Goal: Check status: Check status

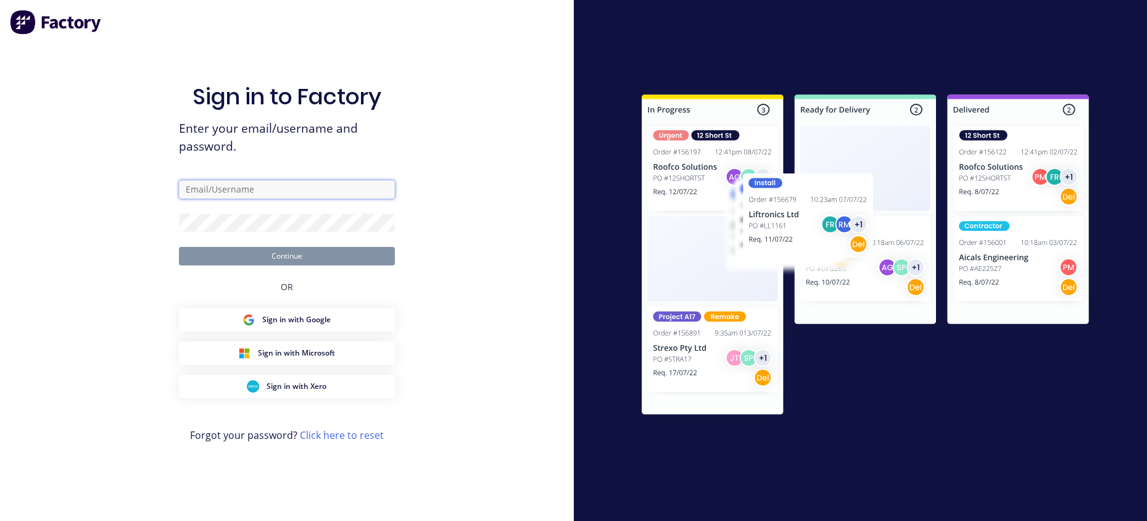
type input "[EMAIL_ADDRESS][DOMAIN_NAME]"
click at [282, 267] on div "OR" at bounding box center [287, 286] width 12 height 43
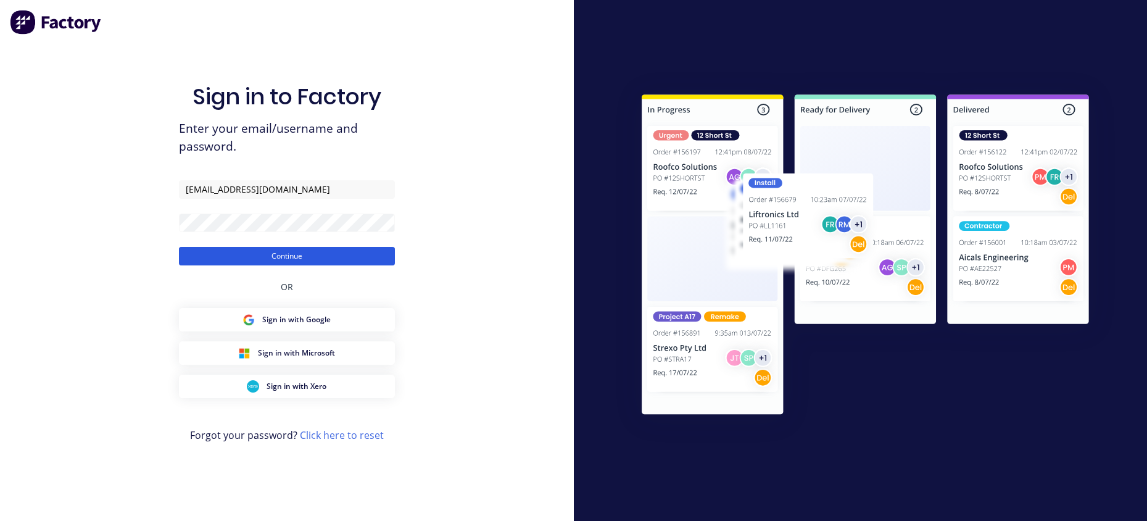
click at [279, 251] on button "Continue" at bounding box center [287, 256] width 216 height 19
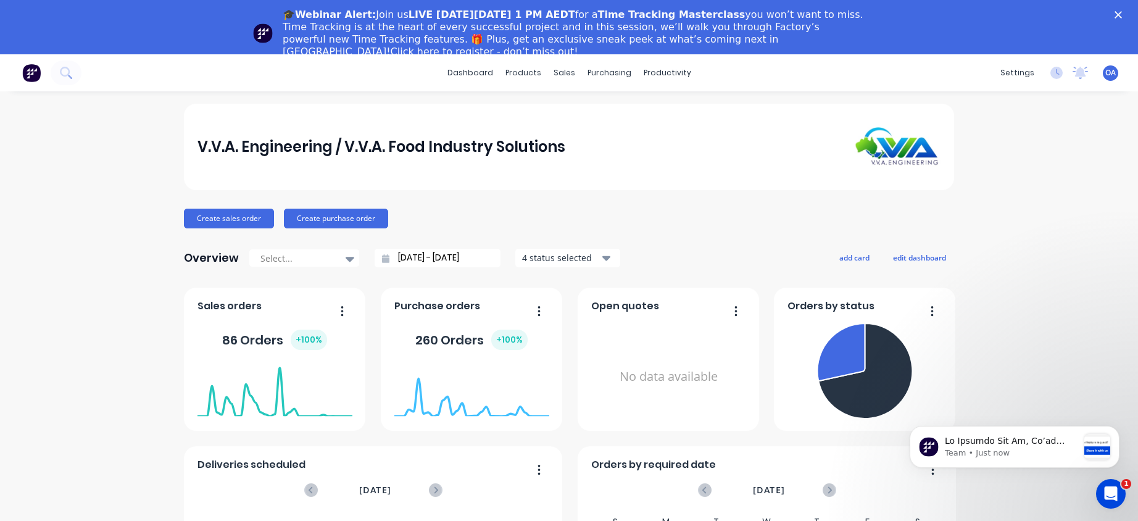
click at [1122, 11] on icon "Close" at bounding box center [1117, 14] width 7 height 7
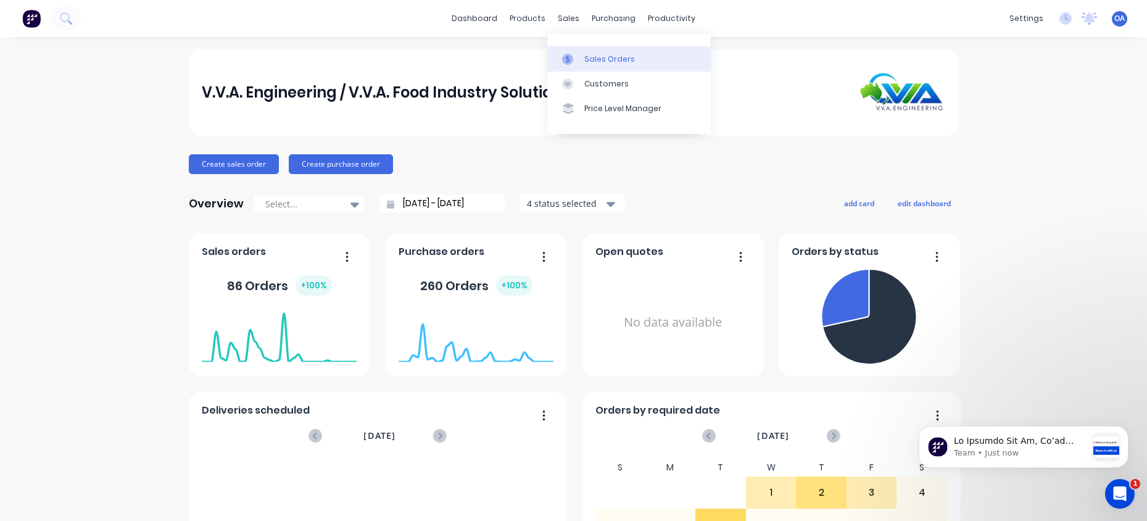
click at [587, 56] on div "Sales Orders" at bounding box center [609, 59] width 51 height 11
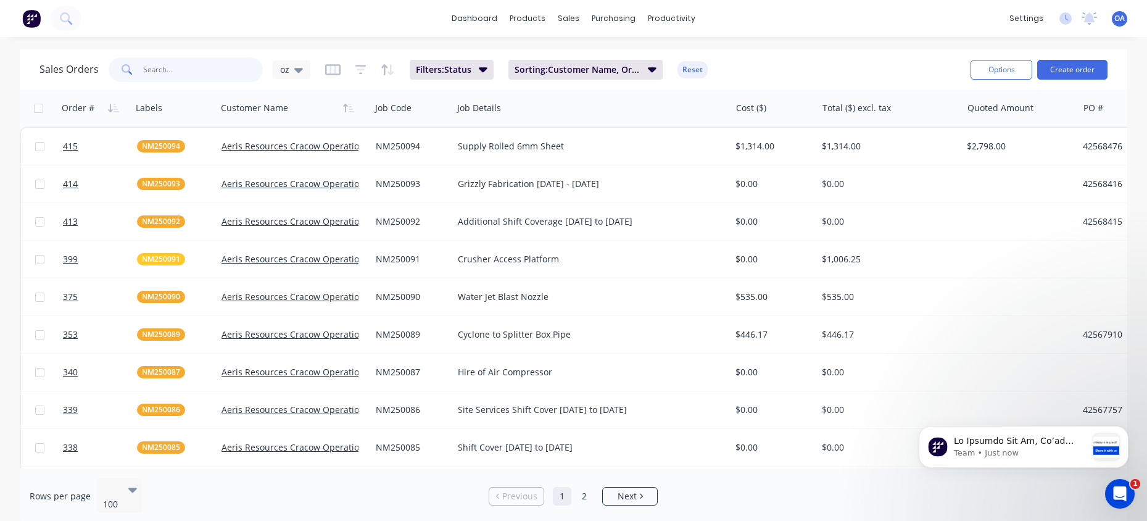
click at [154, 71] on input "text" at bounding box center [203, 69] width 120 height 25
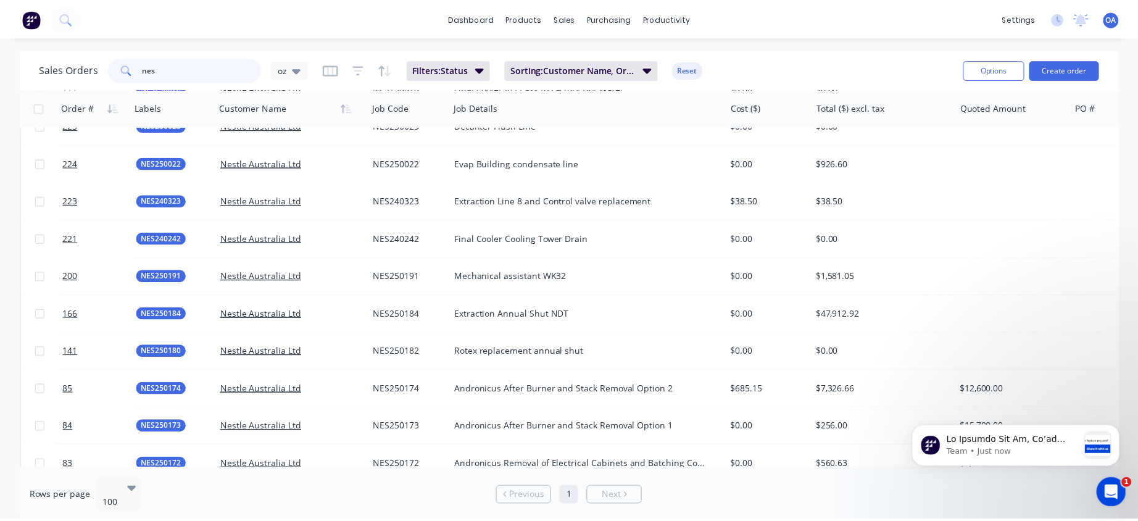
scroll to position [1864, 0]
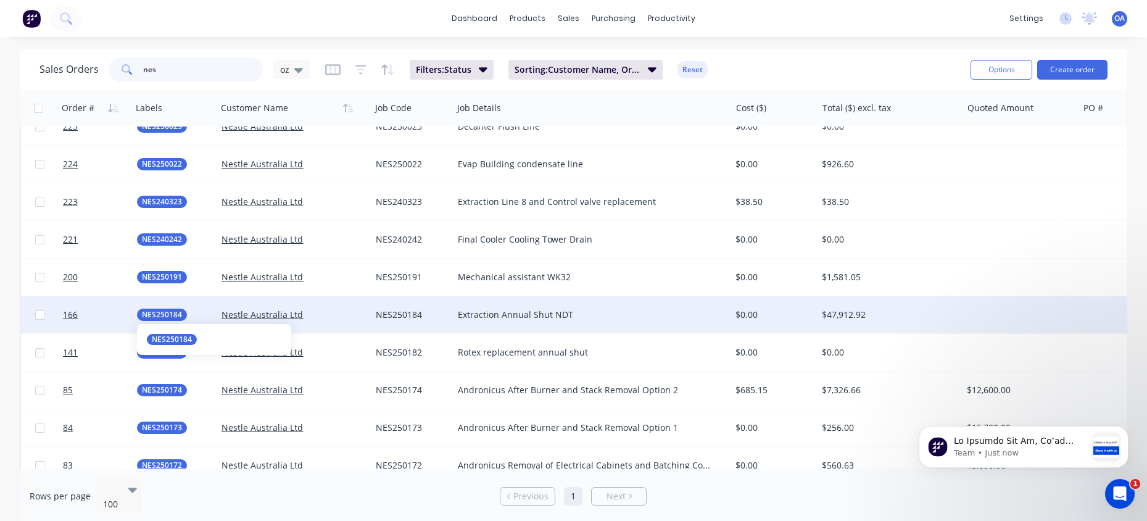
type input "nes"
click at [166, 309] on span "NES250184" at bounding box center [162, 314] width 40 height 12
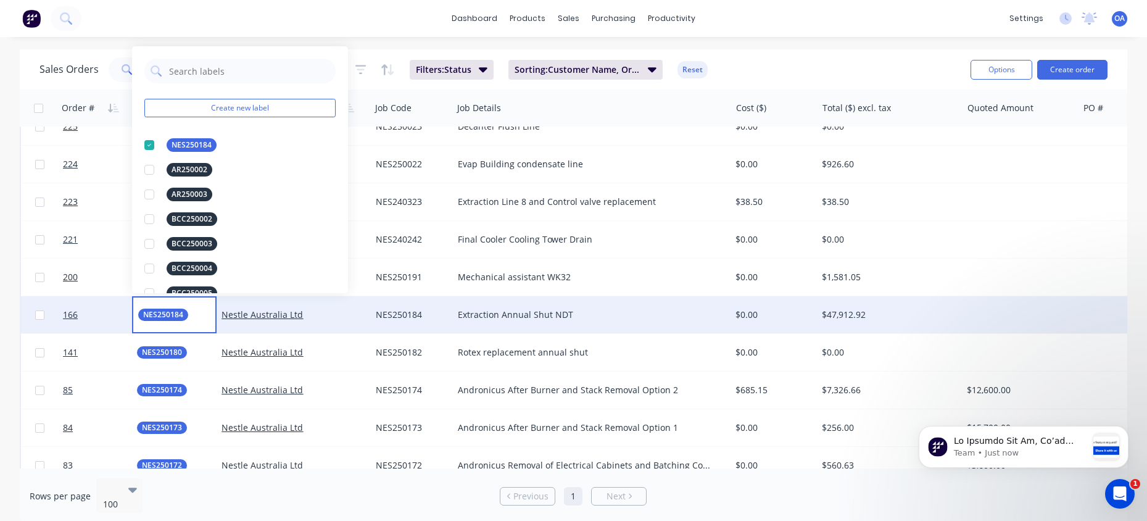
click at [316, 313] on div "Nestle Australia Ltd" at bounding box center [289, 314] width 137 height 12
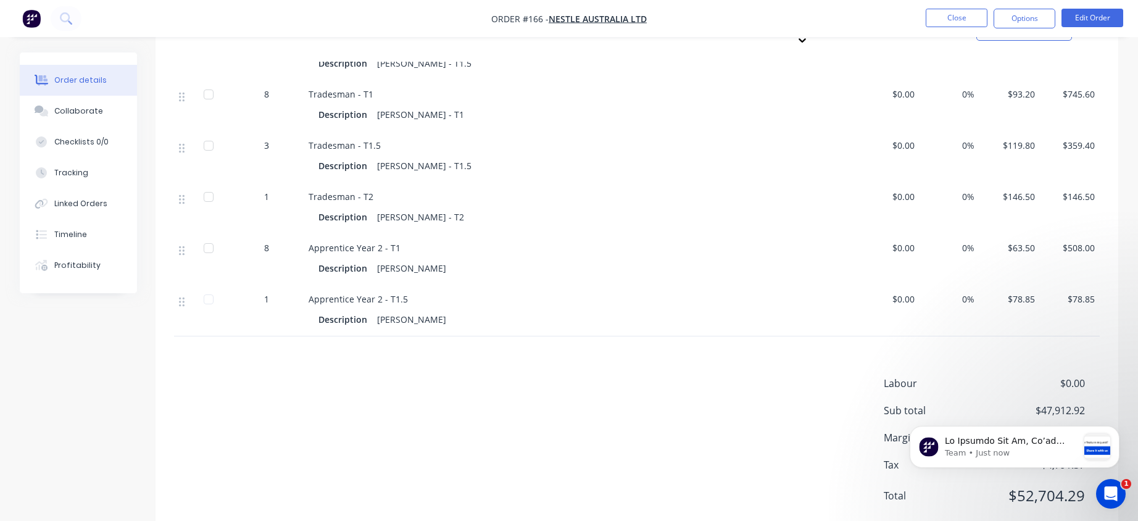
scroll to position [6886, 0]
click at [670, 432] on div "Labour $0.00 Sub total $47,912.92 Margin $0.00 ( 0.00 %) Tax $4,791.37 Total $5…" at bounding box center [636, 446] width 925 height 143
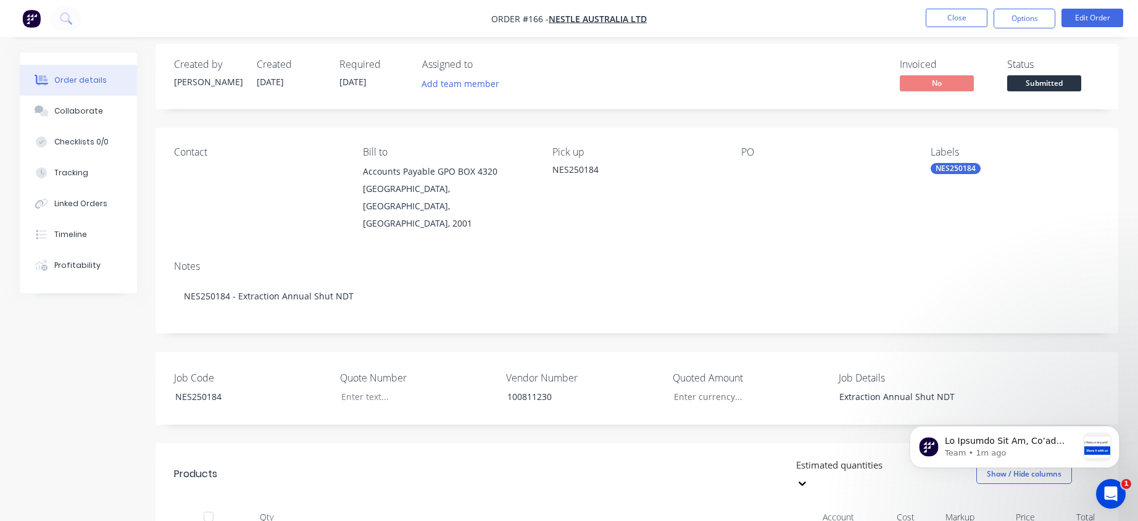
scroll to position [0, 0]
